Goal: Task Accomplishment & Management: Manage account settings

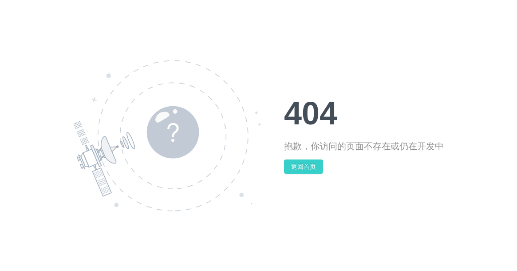
click at [298, 165] on button "返回首页" at bounding box center [303, 166] width 39 height 14
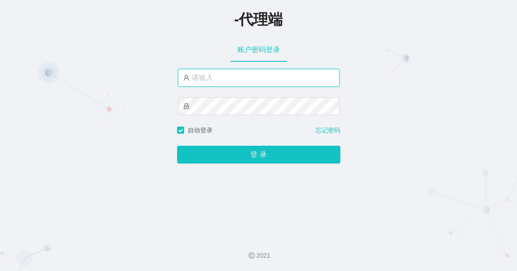
click at [246, 80] on input "text" at bounding box center [258, 78] width 161 height 18
click at [208, 78] on input "text" at bounding box center [258, 78] width 161 height 18
click at [226, 75] on input "text" at bounding box center [258, 78] width 161 height 18
paste input "xiaowei02"
type input "xiaowei02"
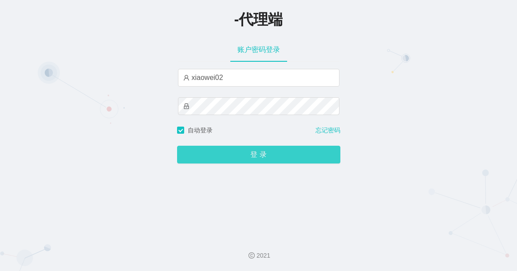
click at [265, 152] on button "登 录" at bounding box center [258, 154] width 163 height 18
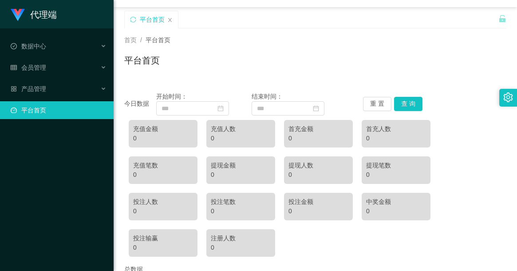
scroll to position [9, 0]
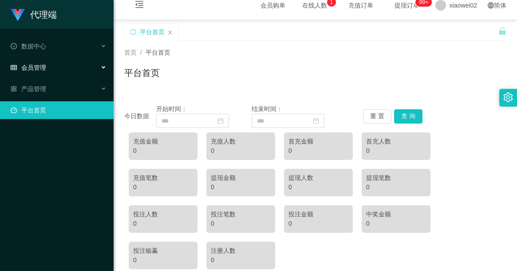
click at [30, 66] on span "会员管理" at bounding box center [28, 67] width 35 height 7
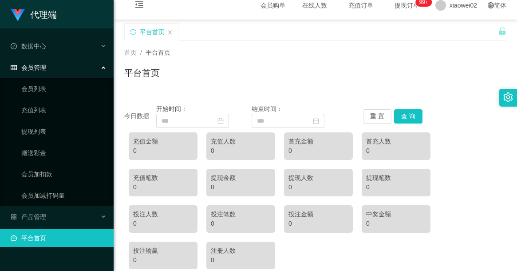
click at [104, 66] on div "会员管理" at bounding box center [57, 68] width 114 height 18
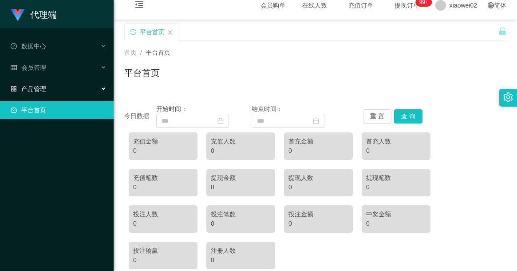
click at [32, 89] on span "产品管理" at bounding box center [28, 88] width 35 height 7
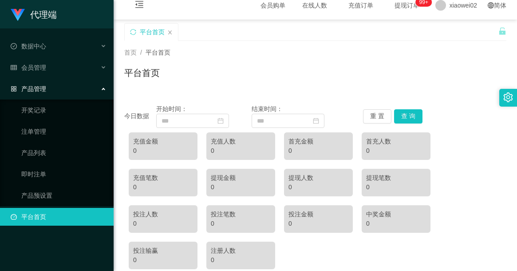
click at [102, 90] on div "产品管理" at bounding box center [57, 89] width 114 height 18
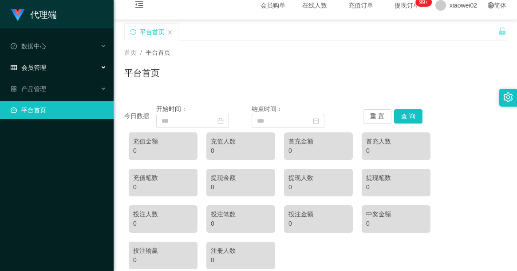
click at [37, 65] on span "会员管理" at bounding box center [28, 67] width 35 height 7
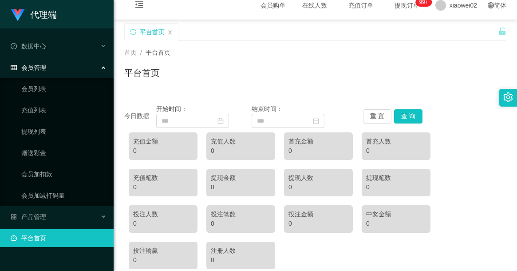
click at [102, 67] on icon at bounding box center [104, 67] width 4 height 0
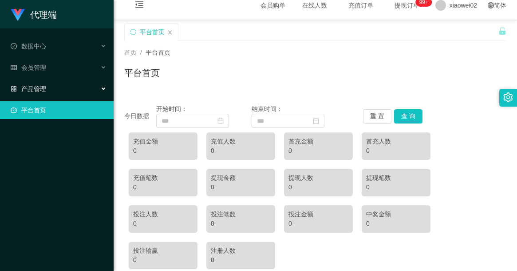
click at [32, 89] on span "产品管理" at bounding box center [28, 88] width 35 height 7
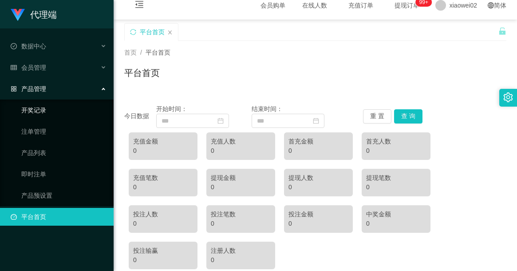
click at [35, 110] on link "开奖记录" at bounding box center [63, 110] width 85 height 18
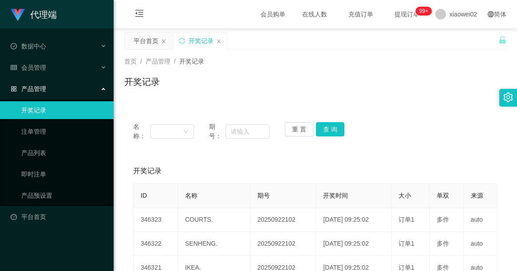
click at [101, 88] on div "产品管理" at bounding box center [57, 89] width 114 height 18
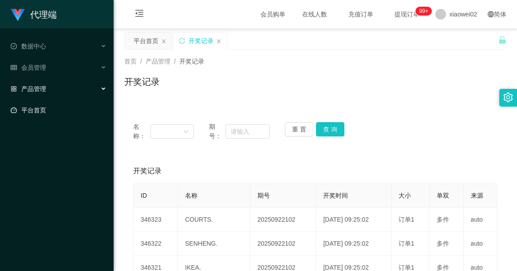
click at [37, 107] on link "平台首页" at bounding box center [59, 110] width 96 height 18
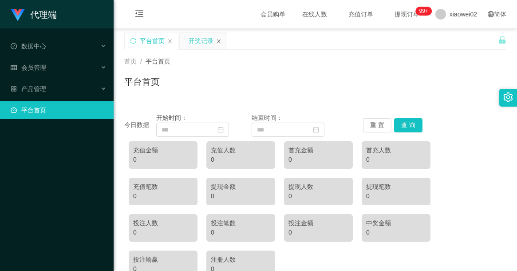
click at [219, 43] on icon "图标: close" at bounding box center [218, 41] width 5 height 5
click at [33, 68] on span "会员管理" at bounding box center [28, 67] width 35 height 7
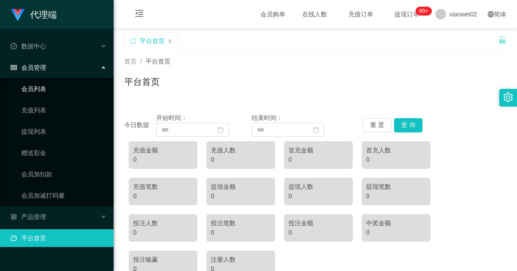
click at [35, 86] on link "会员列表" at bounding box center [63, 89] width 85 height 18
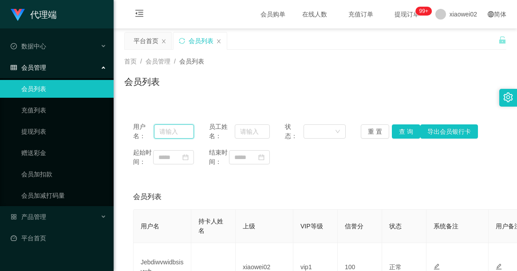
click at [168, 135] on input "text" at bounding box center [174, 131] width 40 height 14
paste input "Tan Tze Yeen"
click at [407, 131] on button "查 询" at bounding box center [406, 131] width 28 height 14
drag, startPoint x: 160, startPoint y: 133, endPoint x: 191, endPoint y: 132, distance: 31.1
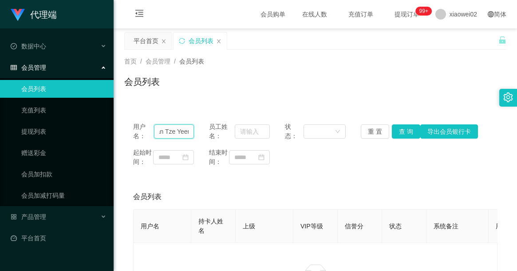
click at [191, 132] on input "Tan Tze Yeen" at bounding box center [174, 131] width 40 height 14
type input "nancie"
click at [177, 131] on input "text" at bounding box center [174, 131] width 40 height 14
type input "nancie88"
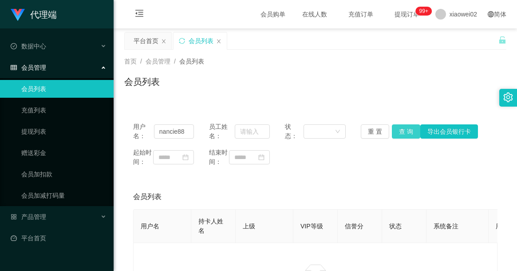
click at [399, 133] on button "查 询" at bounding box center [406, 131] width 28 height 14
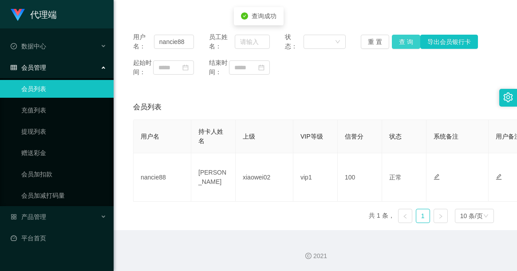
scroll to position [99, 0]
click at [34, 112] on link "充值列表" at bounding box center [63, 110] width 85 height 18
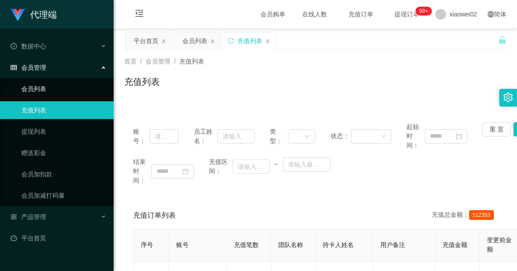
click at [40, 87] on link "会员列表" at bounding box center [63, 89] width 85 height 18
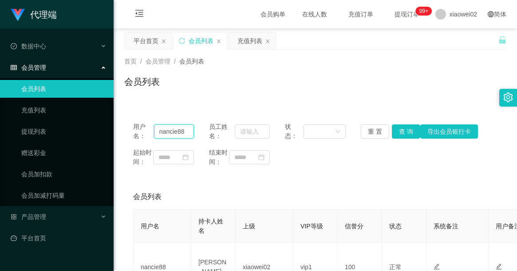
drag, startPoint x: 184, startPoint y: 133, endPoint x: 153, endPoint y: 128, distance: 31.9
click at [153, 128] on div "用户名： nancie88" at bounding box center [163, 131] width 61 height 19
click at [153, 128] on span "用户名：" at bounding box center [143, 131] width 21 height 19
click at [46, 110] on link "充值列表" at bounding box center [63, 110] width 85 height 18
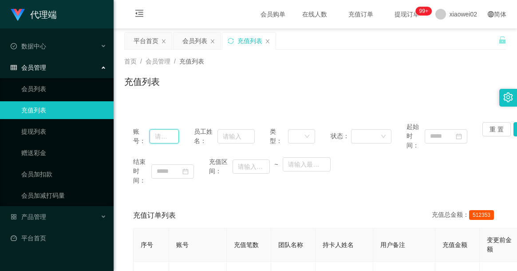
click at [159, 134] on input "text" at bounding box center [163, 136] width 29 height 14
click at [32, 217] on span "产品管理" at bounding box center [28, 216] width 35 height 7
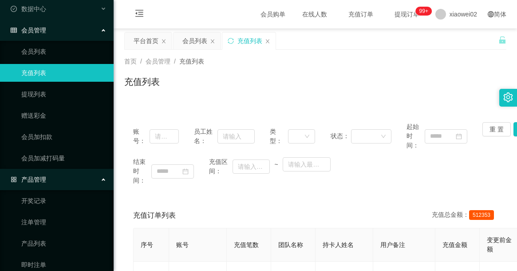
scroll to position [91, 0]
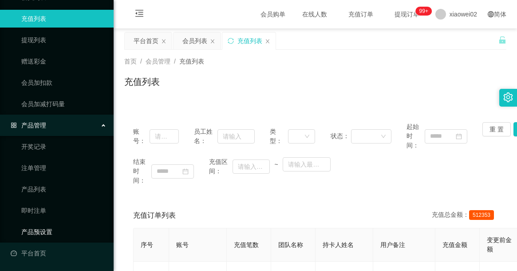
click at [40, 234] on link "产品预设置" at bounding box center [63, 232] width 85 height 18
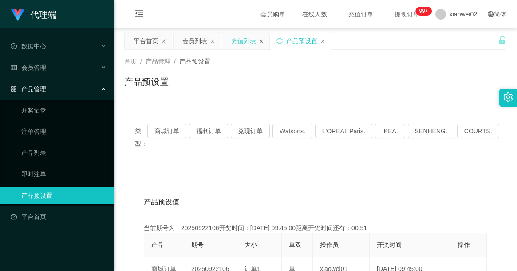
click at [261, 43] on icon "图标: close" at bounding box center [261, 41] width 5 height 5
click at [210, 42] on icon "图标: close" at bounding box center [212, 41] width 5 height 5
click at [56, 71] on div "会员管理" at bounding box center [57, 68] width 114 height 18
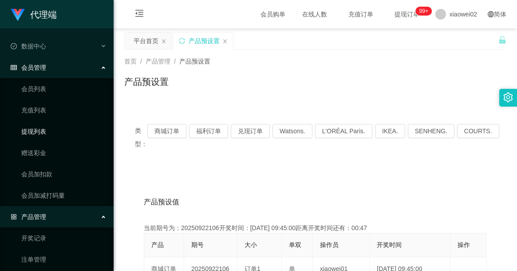
click at [42, 131] on link "提现列表" at bounding box center [63, 131] width 85 height 18
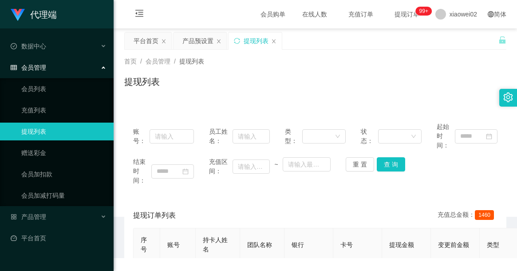
click at [61, 71] on div "会员管理" at bounding box center [57, 68] width 114 height 18
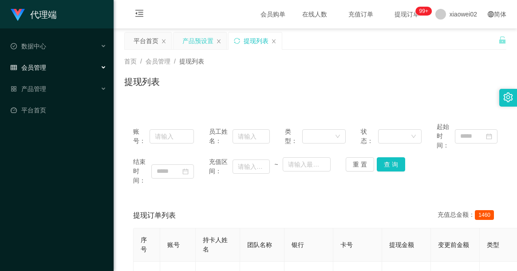
click at [194, 43] on div "产品预设置" at bounding box center [197, 40] width 31 height 17
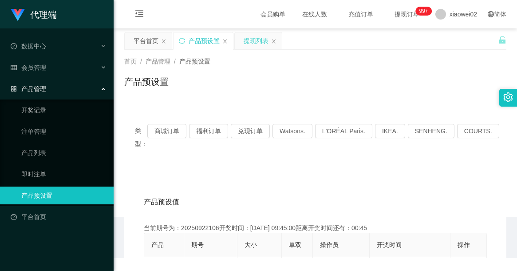
click at [248, 41] on div "提现列表" at bounding box center [256, 40] width 25 height 17
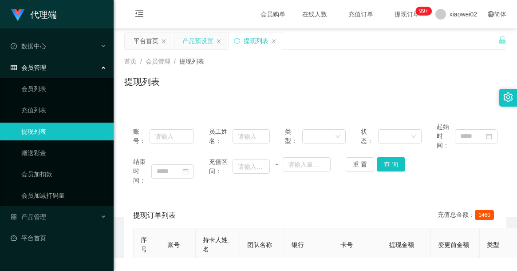
click at [186, 44] on div "产品预设置" at bounding box center [197, 40] width 31 height 17
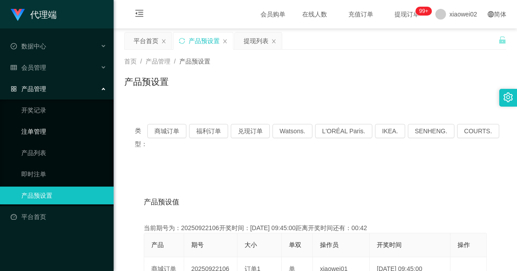
click at [41, 135] on link "注单管理" at bounding box center [63, 131] width 85 height 18
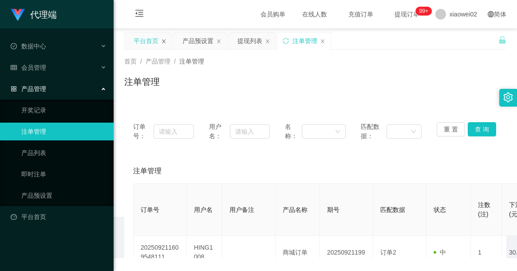
click at [165, 42] on icon "图标: close" at bounding box center [163, 41] width 5 height 5
click at [260, 43] on div "注单管理" at bounding box center [256, 40] width 25 height 17
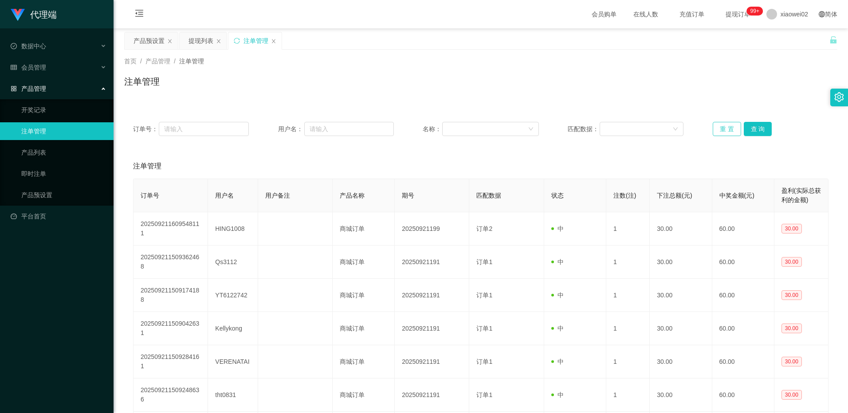
click at [516, 132] on button "重 置" at bounding box center [727, 129] width 28 height 14
click at [142, 43] on div "产品预设置" at bounding box center [149, 40] width 31 height 17
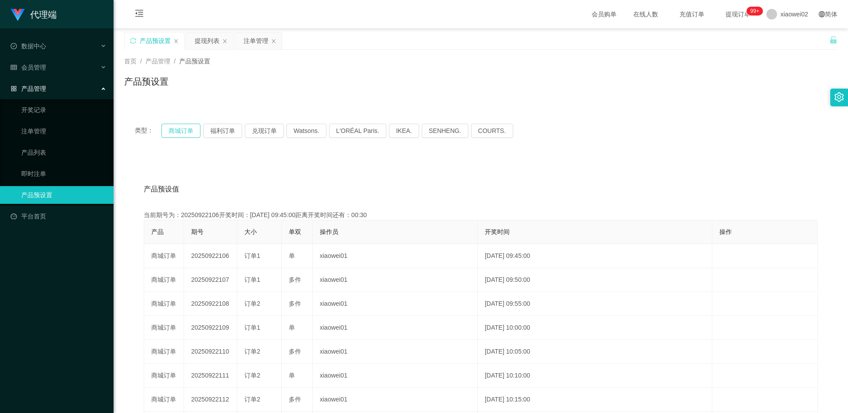
click at [182, 126] on button "商城订单" at bounding box center [180, 131] width 39 height 14
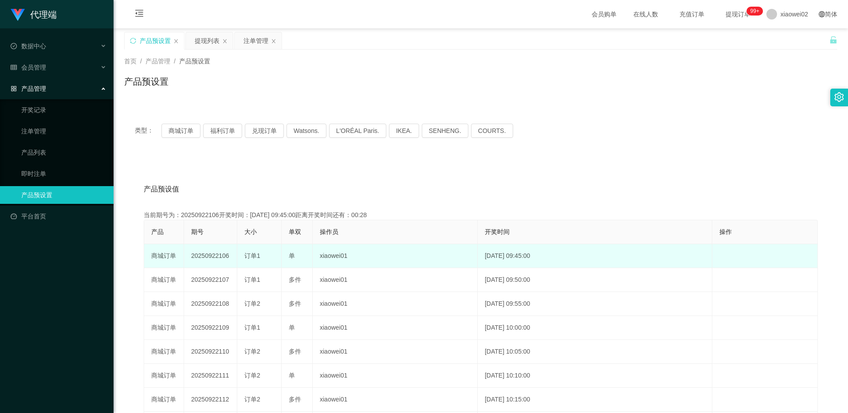
click at [195, 256] on td "20250922106" at bounding box center [210, 256] width 53 height 24
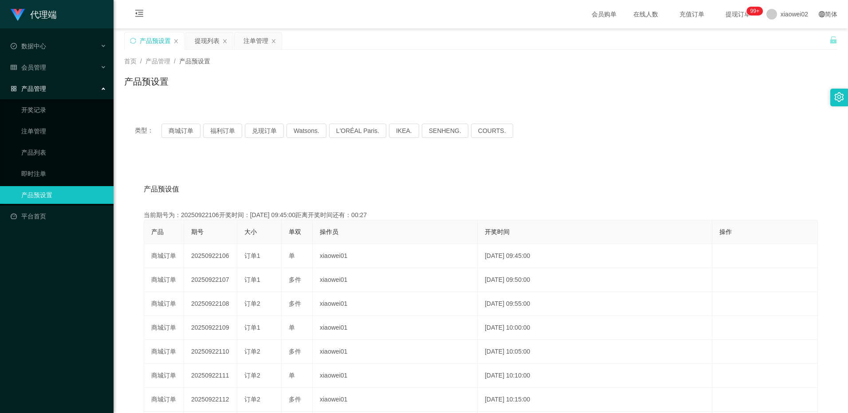
drag, startPoint x: 195, startPoint y: 256, endPoint x: 311, endPoint y: 216, distance: 122.2
click at [311, 216] on div "当前期号为：20250922106开奖时间：[DATE] 09:45:00距离开奖时间还有：00:27" at bounding box center [481, 215] width 674 height 9
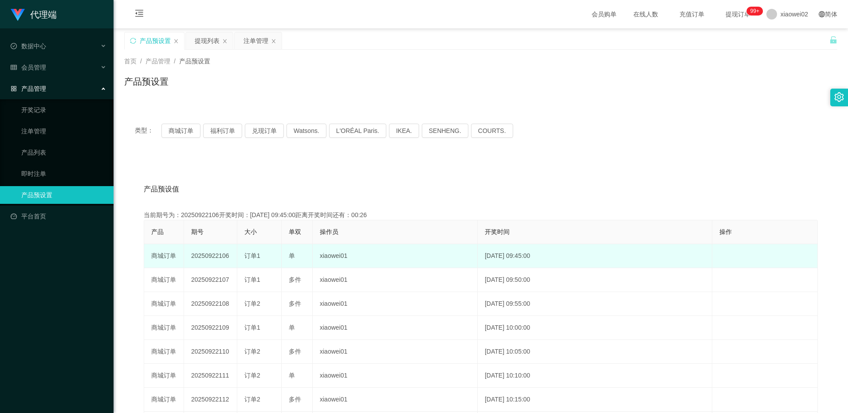
click at [209, 256] on td "20250922106" at bounding box center [210, 256] width 53 height 24
drag, startPoint x: 209, startPoint y: 256, endPoint x: 259, endPoint y: 257, distance: 50.1
click at [262, 256] on div "订单1" at bounding box center [259, 256] width 30 height 9
click at [250, 257] on span "订单1" at bounding box center [252, 255] width 16 height 7
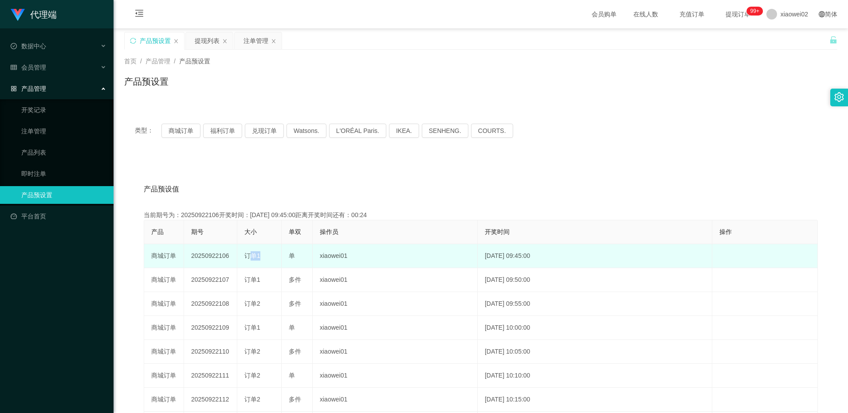
drag, startPoint x: 246, startPoint y: 256, endPoint x: 255, endPoint y: 255, distance: 8.9
click at [255, 255] on span "订单1" at bounding box center [252, 255] width 16 height 7
drag, startPoint x: 255, startPoint y: 255, endPoint x: 260, endPoint y: 255, distance: 5.3
click at [259, 255] on span "订单1" at bounding box center [252, 255] width 16 height 7
click at [260, 255] on div "订单1" at bounding box center [259, 256] width 30 height 9
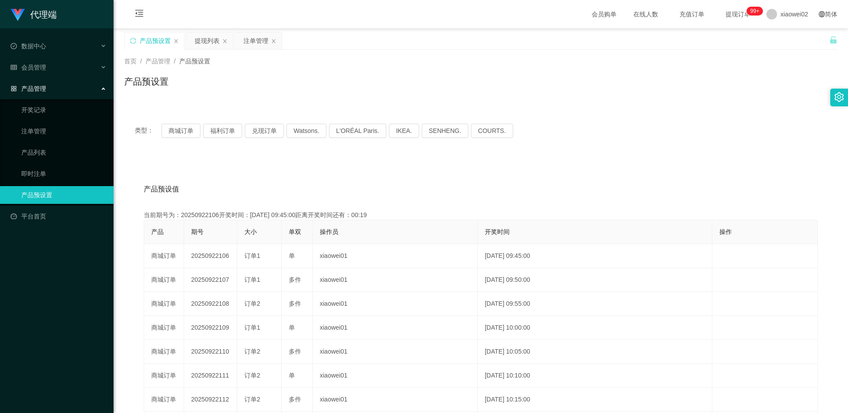
drag, startPoint x: 361, startPoint y: 216, endPoint x: 410, endPoint y: 214, distance: 49.3
click at [410, 214] on div "当前期号为：20250922106开奖时间：[DATE] 09:45:00距离开奖时间还有：00:19" at bounding box center [481, 215] width 674 height 9
drag, startPoint x: 358, startPoint y: 215, endPoint x: 409, endPoint y: 218, distance: 50.2
click at [409, 218] on div "当前期号为：20250922106开奖时间：[DATE] 09:45:00距离开奖时间还有：00:17" at bounding box center [481, 215] width 674 height 9
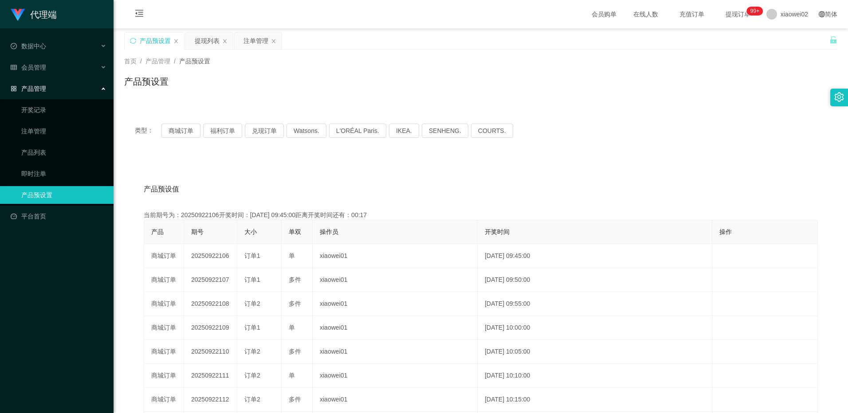
drag, startPoint x: 409, startPoint y: 218, endPoint x: 388, endPoint y: 218, distance: 20.4
click at [388, 218] on div "当前期号为：20250922106开奖时间：[DATE] 09:45:00距离开奖时间还有：00:17" at bounding box center [481, 215] width 674 height 9
click at [358, 214] on div "当前期号为：20250922106开奖时间：[DATE] 09:45:00距离开奖时间还有：00:16" at bounding box center [481, 215] width 674 height 9
click at [359, 216] on div "当前期号为：20250922106开奖时间：[DATE] 09:45:00距离开奖时间还有：00:15" at bounding box center [481, 215] width 674 height 9
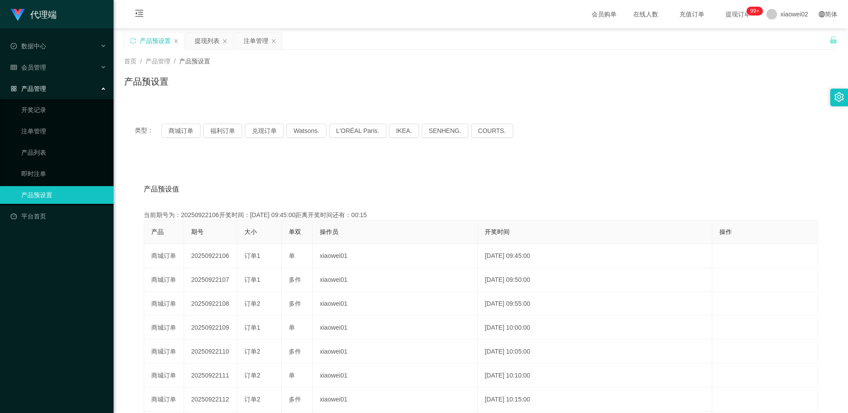
click at [390, 226] on th "操作员" at bounding box center [395, 232] width 165 height 24
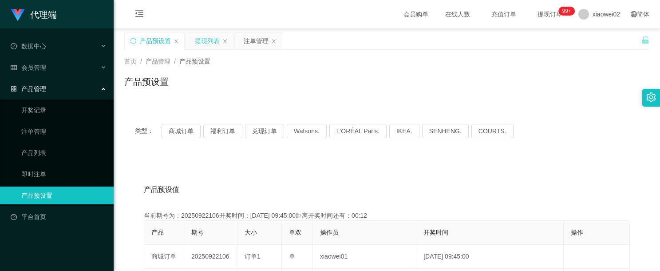
click at [206, 41] on div "提现列表" at bounding box center [207, 40] width 25 height 17
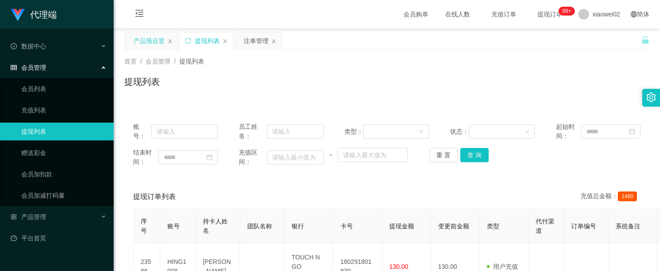
click at [145, 48] on div "产品预设置" at bounding box center [149, 40] width 31 height 17
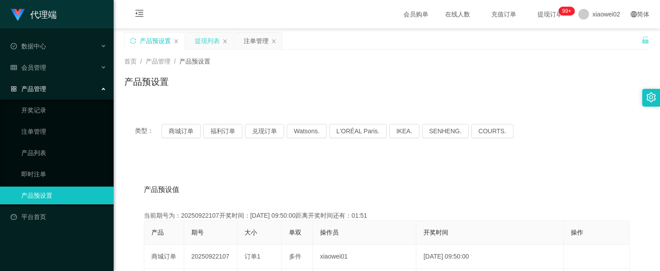
click at [208, 43] on div "提现列表" at bounding box center [207, 40] width 25 height 17
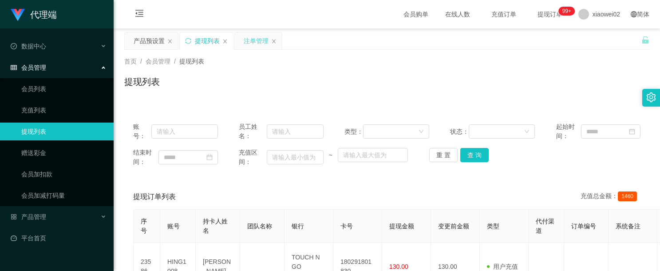
click at [255, 41] on div "注单管理" at bounding box center [256, 40] width 25 height 17
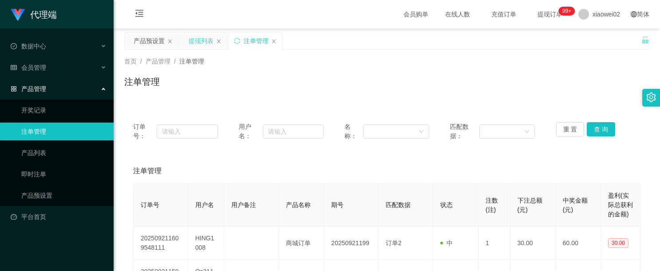
click at [201, 43] on div "提现列表" at bounding box center [201, 40] width 25 height 17
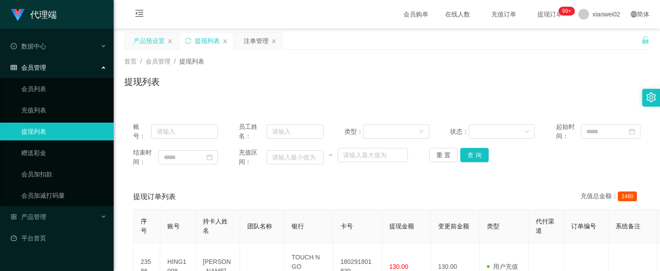
click at [149, 44] on div "产品预设置" at bounding box center [149, 40] width 31 height 17
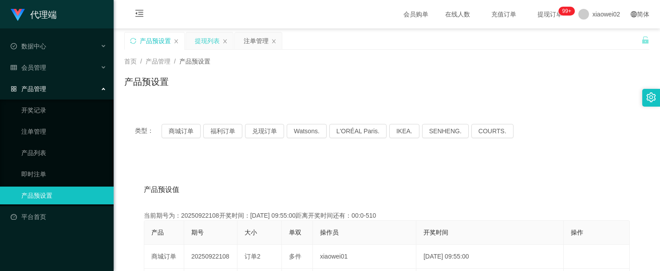
click at [215, 45] on div "提现列表" at bounding box center [207, 40] width 25 height 17
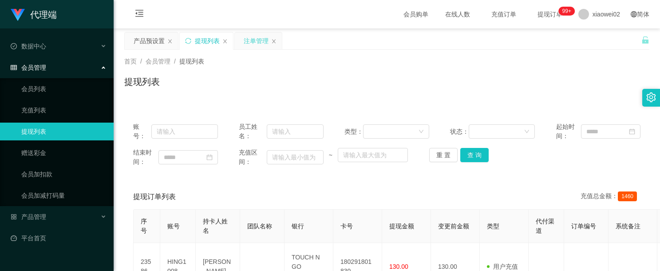
click at [258, 42] on div "注单管理" at bounding box center [256, 40] width 25 height 17
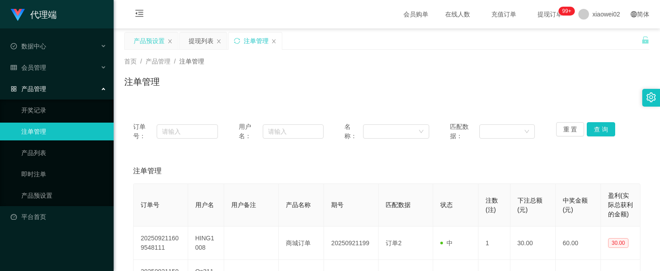
click at [149, 41] on div "产品预设置" at bounding box center [149, 40] width 31 height 17
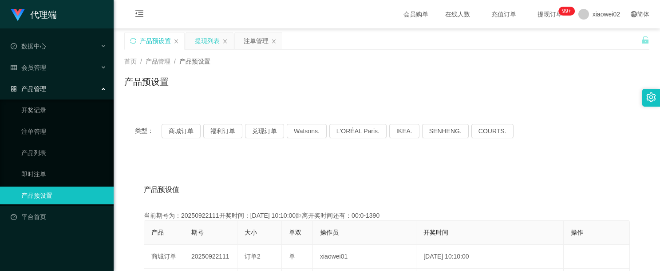
click at [200, 43] on div "提现列表" at bounding box center [207, 40] width 25 height 17
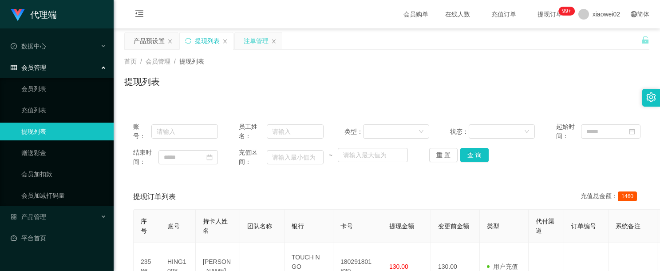
click at [259, 44] on div "注单管理" at bounding box center [256, 40] width 25 height 17
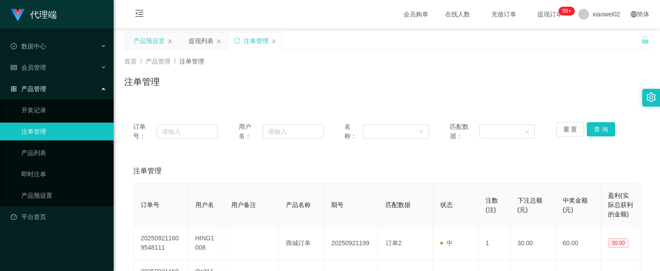
click at [141, 45] on div "产品预设置" at bounding box center [149, 40] width 31 height 17
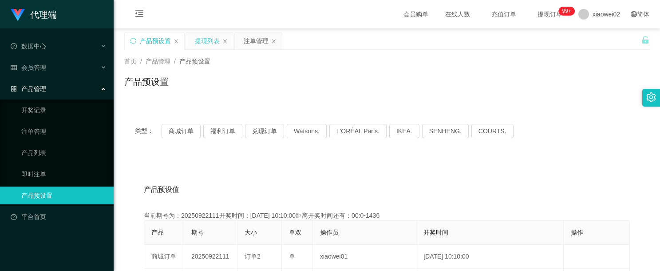
click at [200, 43] on div "提现列表" at bounding box center [207, 40] width 25 height 17
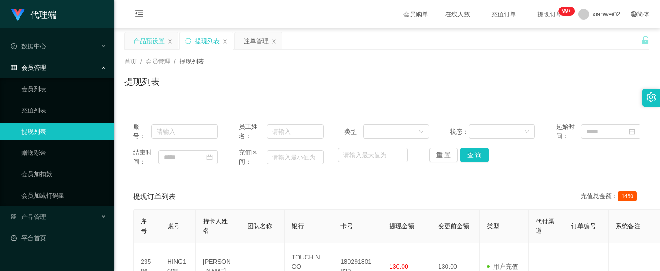
click at [154, 40] on div "产品预设置" at bounding box center [149, 40] width 31 height 17
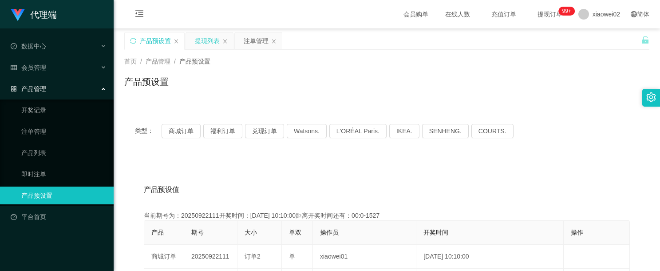
click at [209, 42] on div "提现列表" at bounding box center [207, 40] width 25 height 17
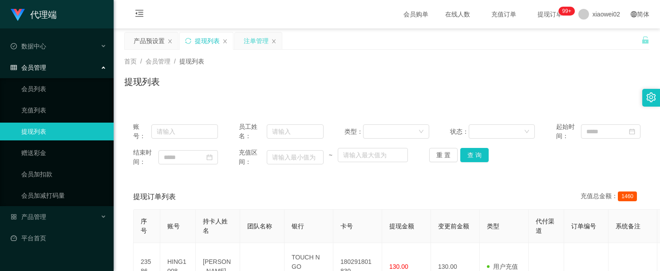
click at [261, 39] on div "注单管理" at bounding box center [256, 40] width 25 height 17
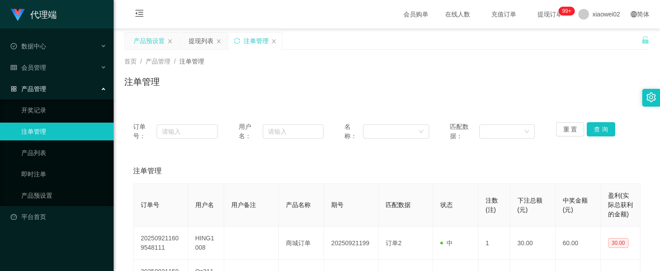
click at [154, 43] on div "产品预设置" at bounding box center [149, 40] width 31 height 17
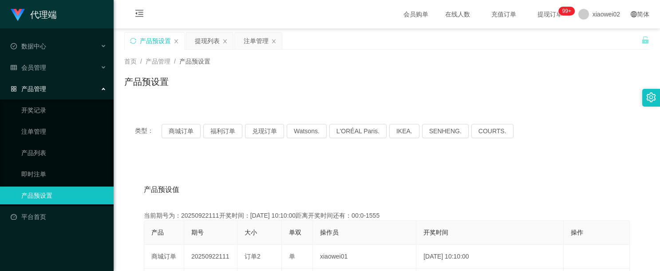
click at [287, 88] on div "产品预设置" at bounding box center [386, 85] width 525 height 20
